Goal: Task Accomplishment & Management: Manage account settings

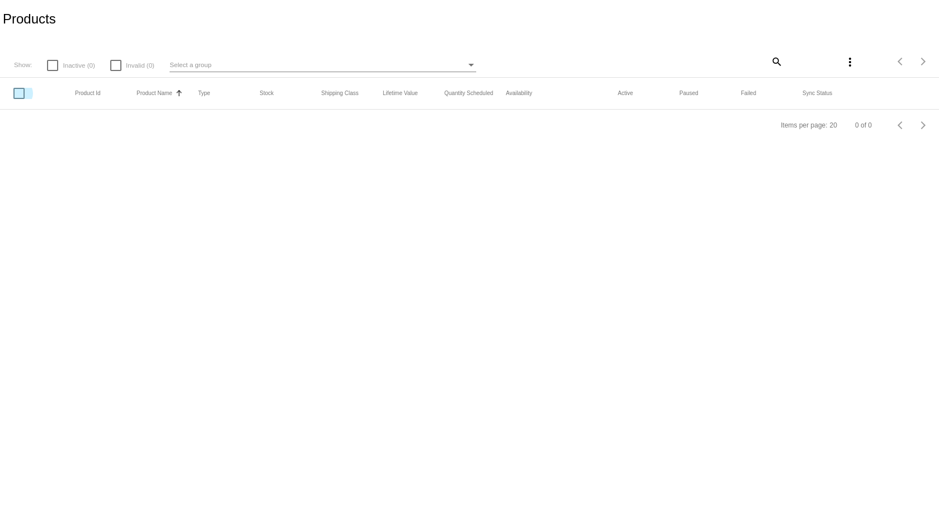
click at [15, 94] on div at bounding box center [18, 93] width 11 height 11
click at [18, 99] on input "checkbox" at bounding box center [18, 99] width 1 height 1
click at [18, 86] on mat-header-row "Product Id Product Name Sorted by ProductName ascending Type Stock Shipping Cla…" at bounding box center [469, 94] width 939 height 32
click at [20, 90] on div at bounding box center [18, 87] width 11 height 11
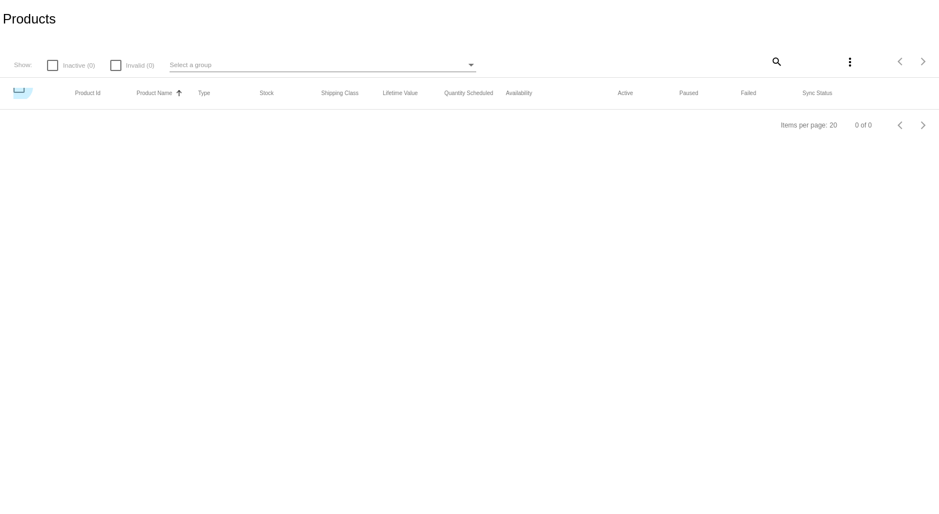
click at [19, 93] on input "checkbox" at bounding box center [18, 93] width 1 height 1
checkbox input "false"
click at [50, 64] on div at bounding box center [52, 65] width 11 height 11
click at [52, 71] on input "Inactive (0)" at bounding box center [52, 71] width 1 height 1
checkbox input "true"
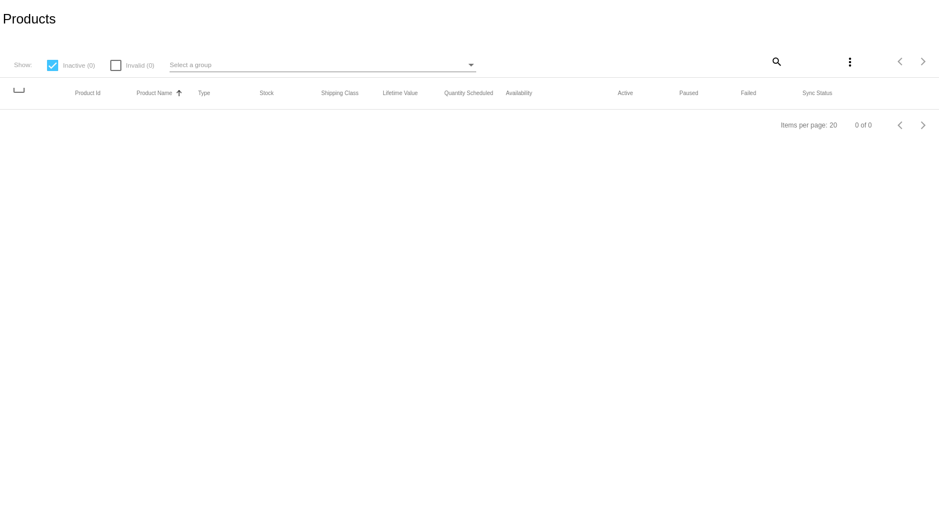
click at [109, 63] on mat-checkbox "Invalid (0)" at bounding box center [126, 64] width 58 height 7
click at [311, 64] on div "Select a group" at bounding box center [318, 64] width 297 height 13
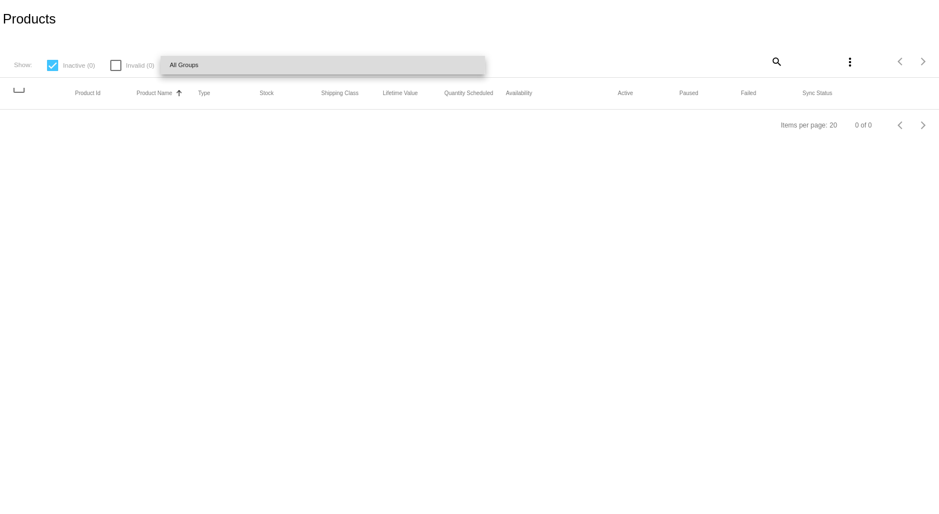
click at [311, 64] on span "All Groups" at bounding box center [323, 65] width 307 height 18
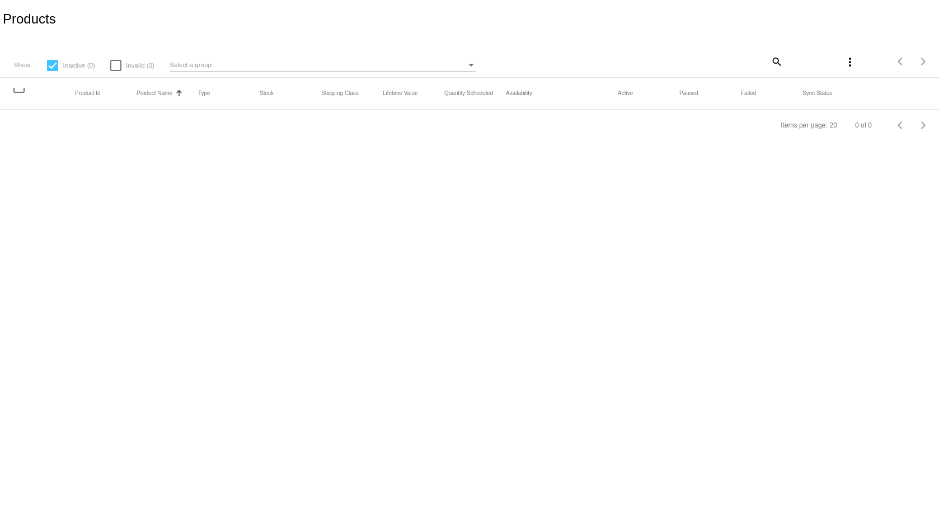
click at [19, 92] on div at bounding box center [18, 87] width 11 height 11
click at [19, 93] on input "checkbox" at bounding box center [18, 93] width 1 height 1
checkbox input "false"
click at [844, 64] on mat-icon "more_vert" at bounding box center [849, 61] width 13 height 13
click at [241, 3] on div at bounding box center [469, 257] width 939 height 514
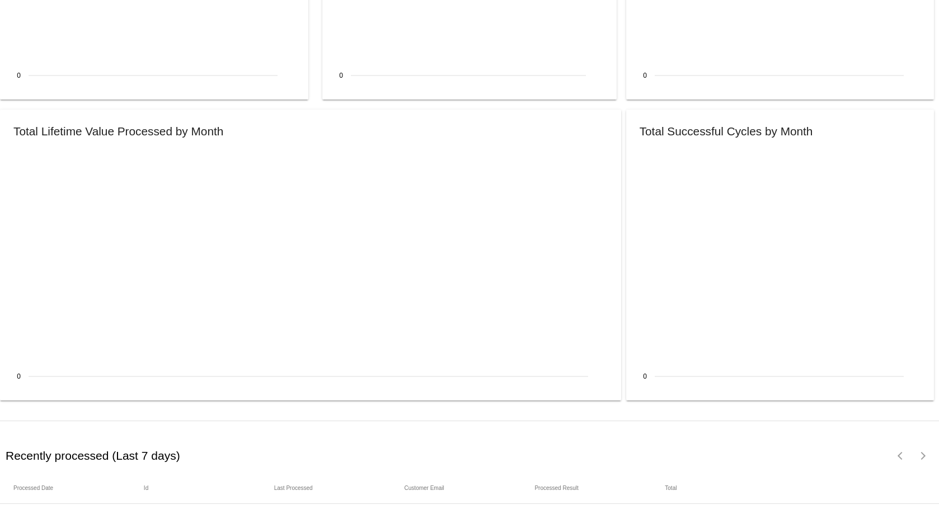
scroll to position [1168, 0]
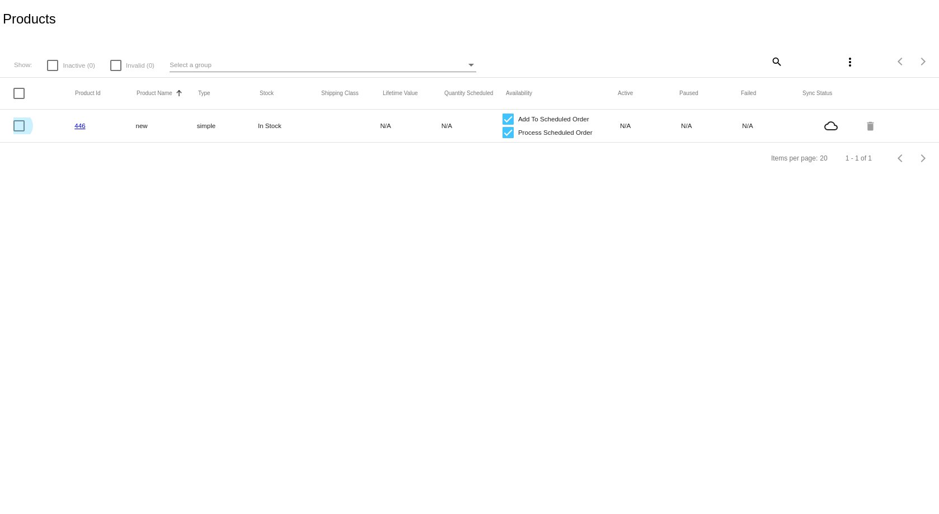
click at [18, 127] on div at bounding box center [18, 125] width 11 height 11
click at [18, 131] on input "checkbox" at bounding box center [18, 131] width 1 height 1
checkbox input "true"
click at [854, 67] on mat-icon "more_vert" at bounding box center [849, 61] width 13 height 13
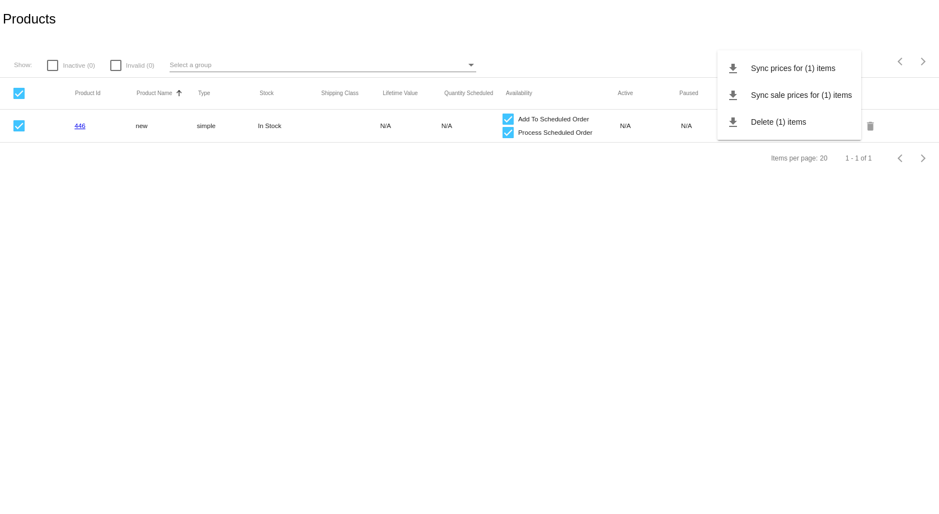
click at [857, 14] on div at bounding box center [469, 257] width 939 height 514
click at [245, 124] on mat-cell "simple" at bounding box center [227, 125] width 61 height 13
click at [210, 123] on mat-cell "simple" at bounding box center [227, 125] width 61 height 13
click at [143, 130] on mat-cell "new" at bounding box center [165, 125] width 61 height 13
click at [83, 126] on link "446" at bounding box center [79, 125] width 11 height 7
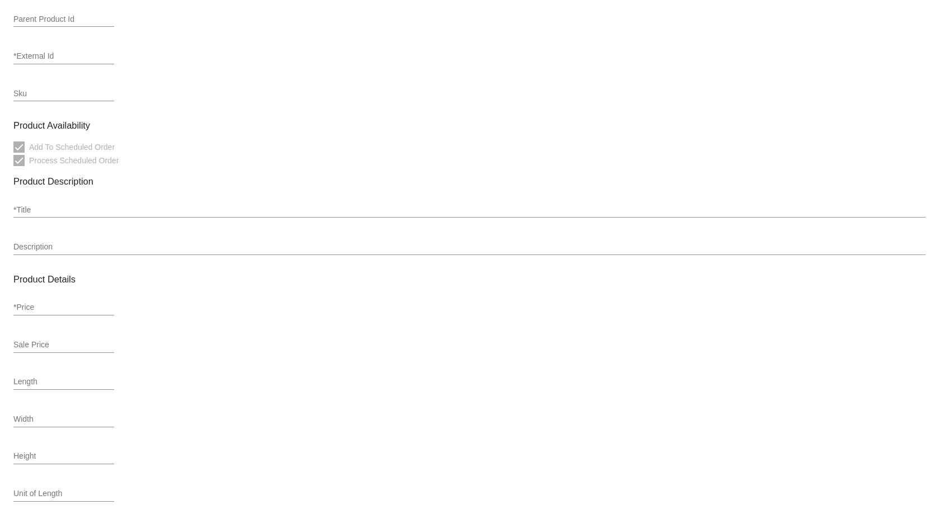
scroll to position [56, 0]
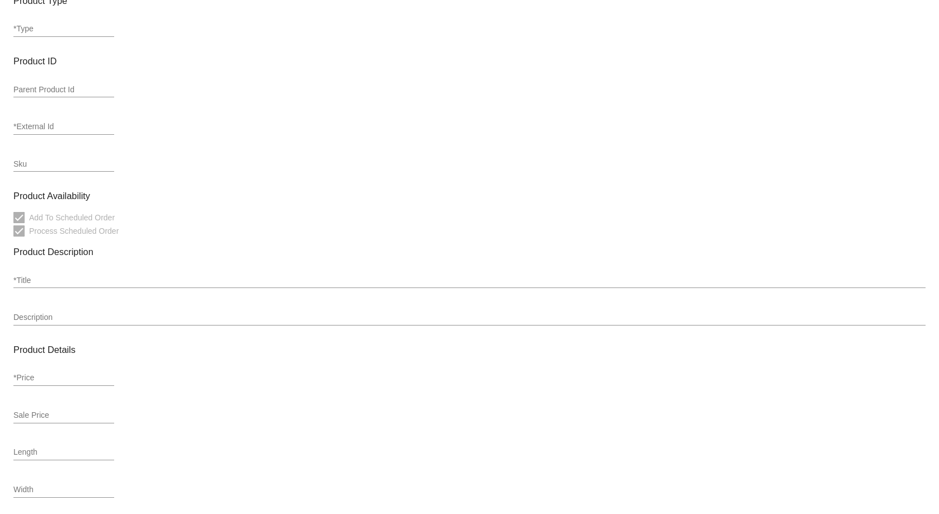
type input "simple"
type input "446"
type input "new"
type input "5000"
type input "In Stock"
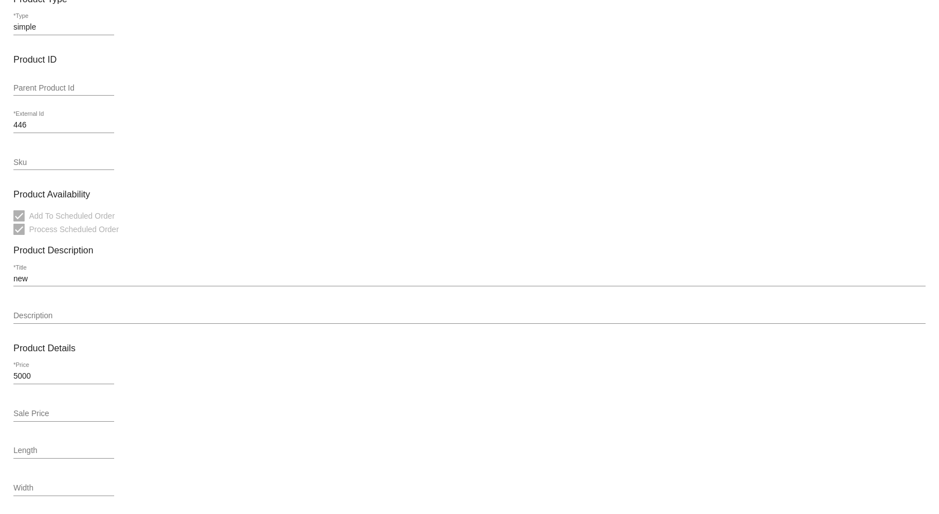
scroll to position [112, 0]
